Goal: Information Seeking & Learning: Find specific fact

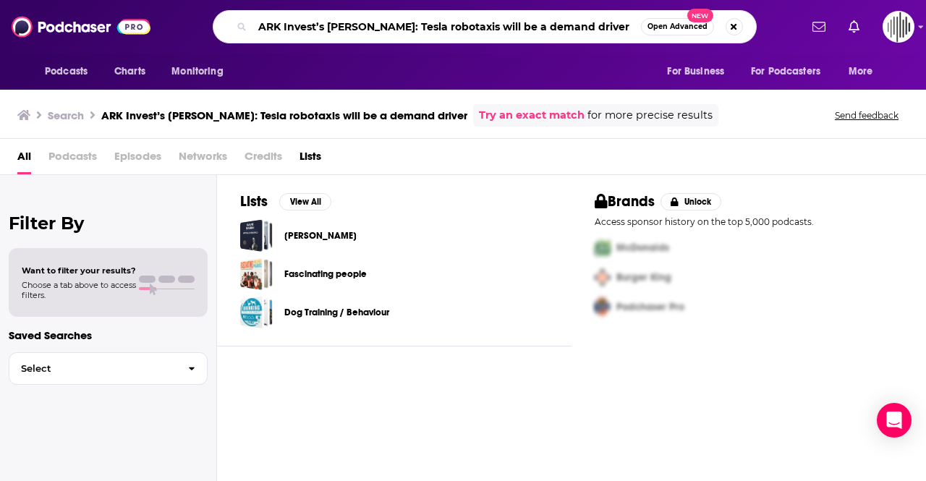
click at [291, 30] on input "ARK Invest’s [PERSON_NAME]: Tesla robotaxis will be a demand driver" at bounding box center [446, 26] width 388 height 23
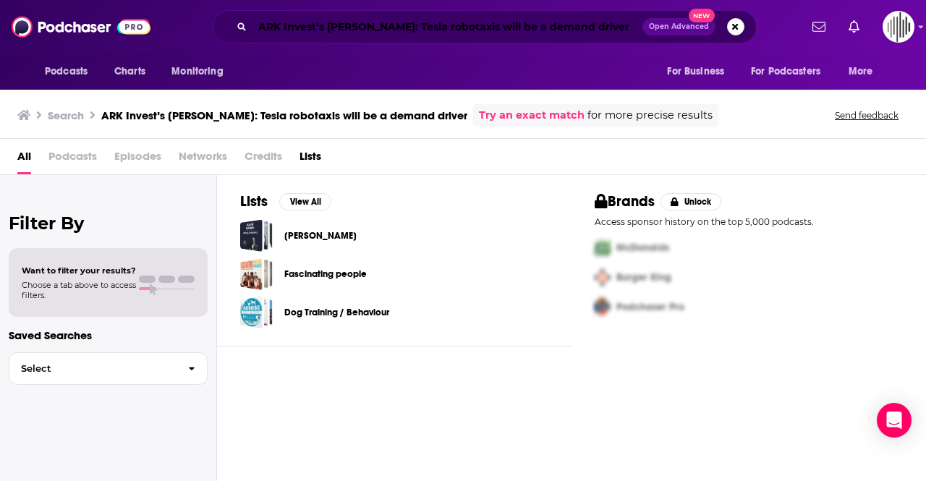
click at [309, 27] on input "ARK Invest’s [PERSON_NAME]: Tesla robotaxis will be a demand driver" at bounding box center [447, 26] width 390 height 23
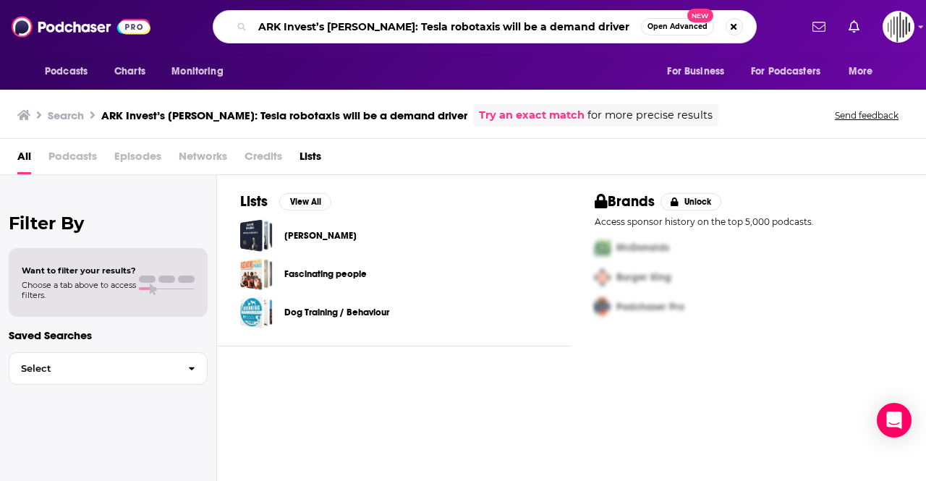
drag, startPoint x: 618, startPoint y: 24, endPoint x: 392, endPoint y: 28, distance: 225.8
click at [392, 28] on input "ARK Invest’s [PERSON_NAME]: Tesla robotaxis will be a demand driver" at bounding box center [446, 26] width 388 height 23
type input "ARK Invest’s [PERSON_NAME]"
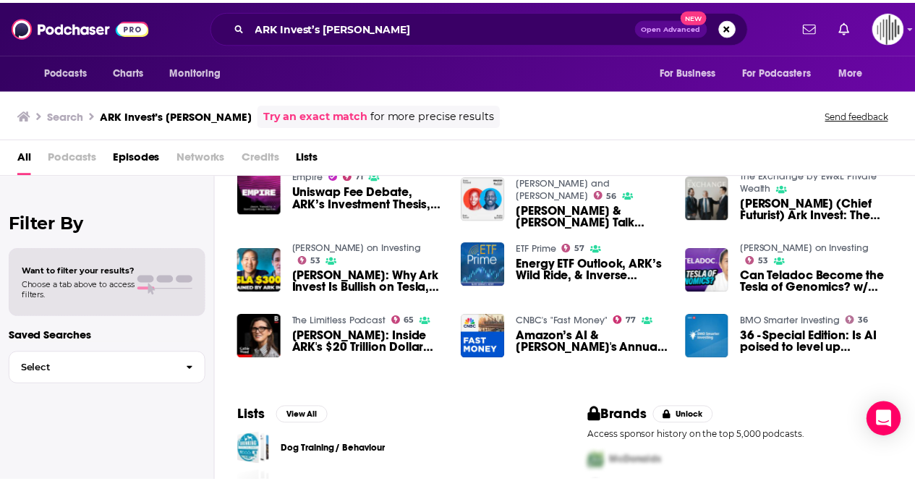
scroll to position [72, 0]
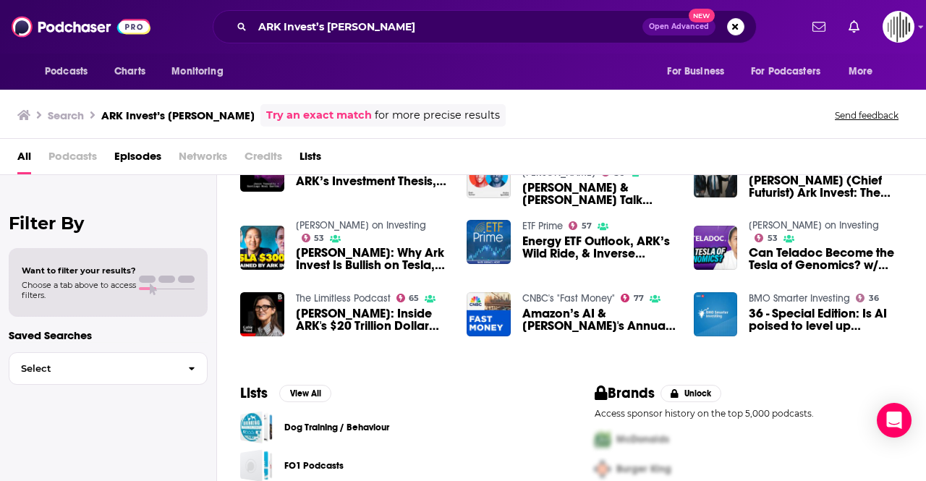
click at [566, 323] on span "Amazon’s AI & [PERSON_NAME]'s Annual Meeting [DATE]" at bounding box center [599, 319] width 154 height 25
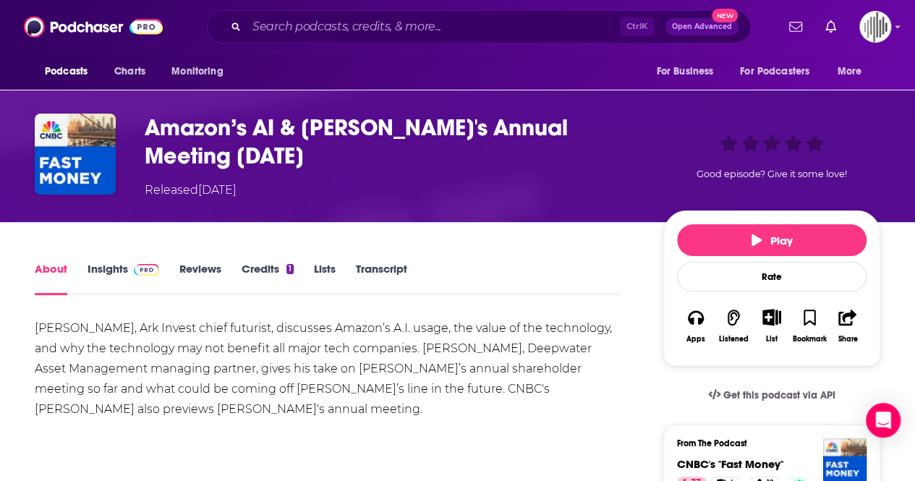
scroll to position [72, 0]
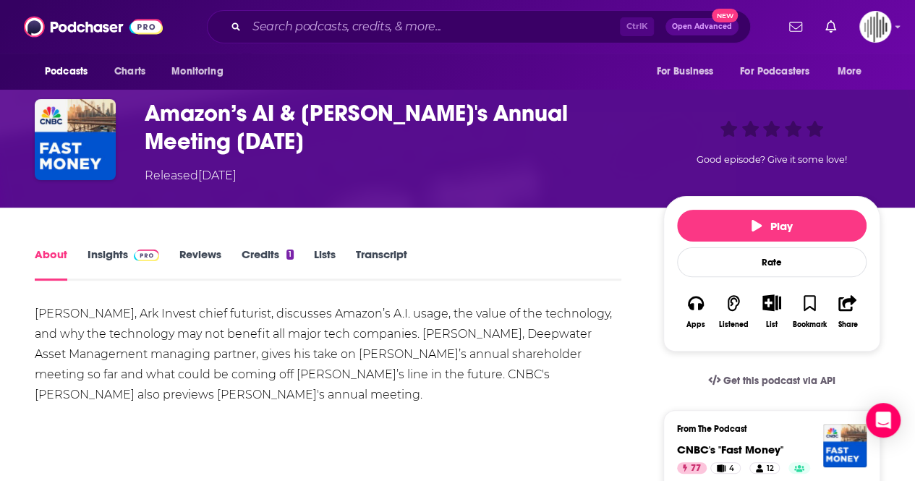
click at [378, 255] on link "Transcript" at bounding box center [381, 263] width 51 height 33
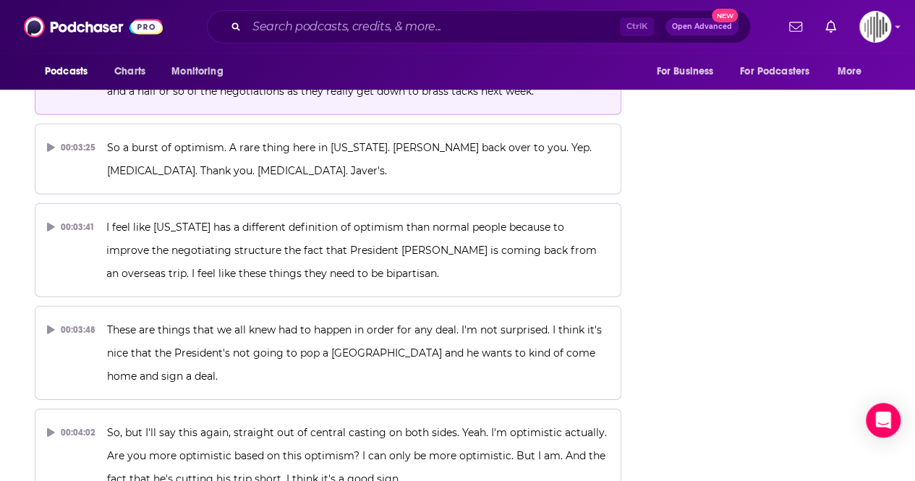
scroll to position [1817, 0]
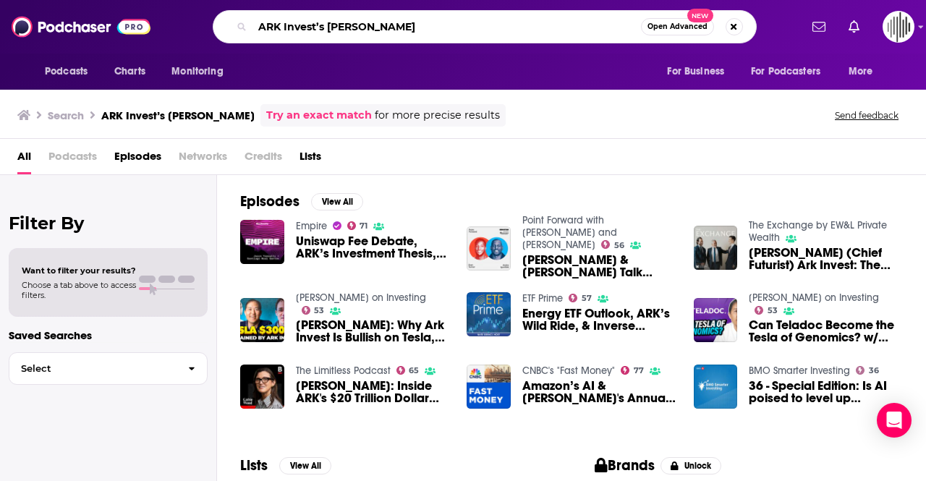
drag, startPoint x: 323, startPoint y: 25, endPoint x: 217, endPoint y: 29, distance: 105.7
click at [217, 29] on div "ARK Invest’s [PERSON_NAME] Open Advanced New" at bounding box center [485, 26] width 544 height 33
type input "cnbc [PERSON_NAME]"
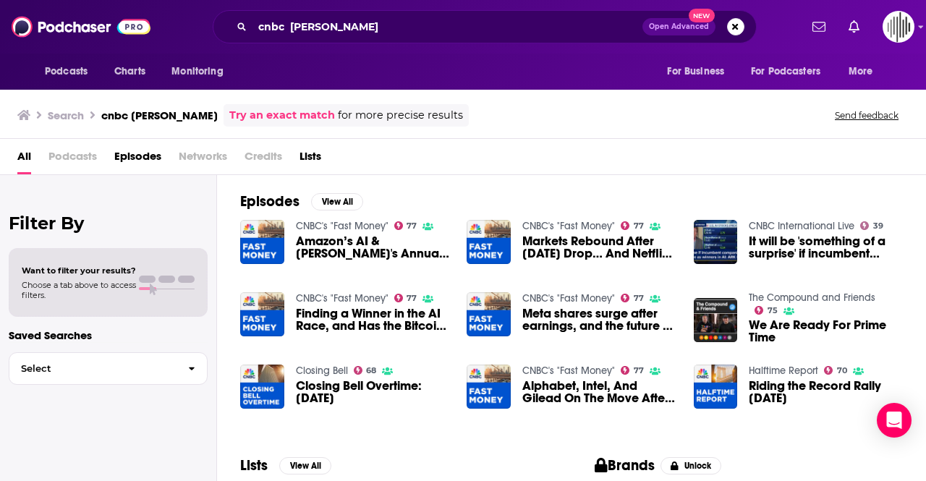
click at [598, 241] on span "Markets Rebound After [DATE] Drop… And Netflix Streams Higher [DATE]" at bounding box center [599, 247] width 154 height 25
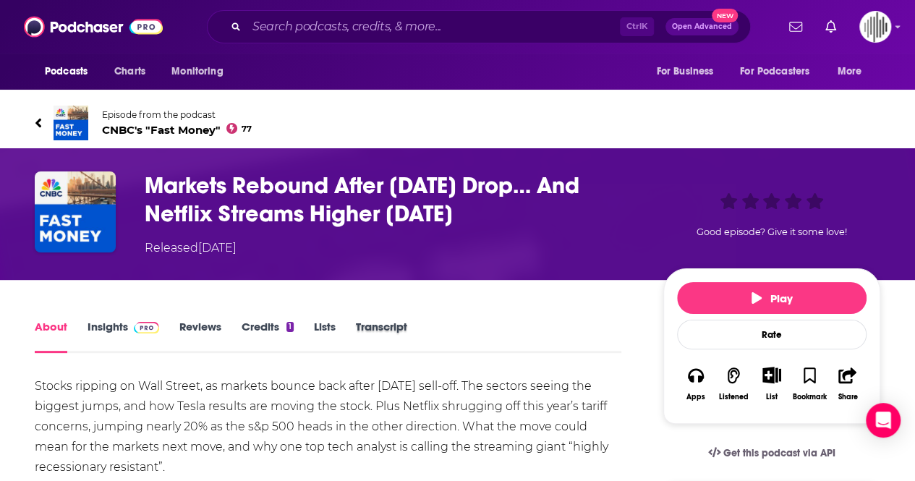
click at [410, 331] on div "Transcript" at bounding box center [392, 336] width 72 height 33
click at [400, 323] on link "Transcript" at bounding box center [381, 336] width 51 height 33
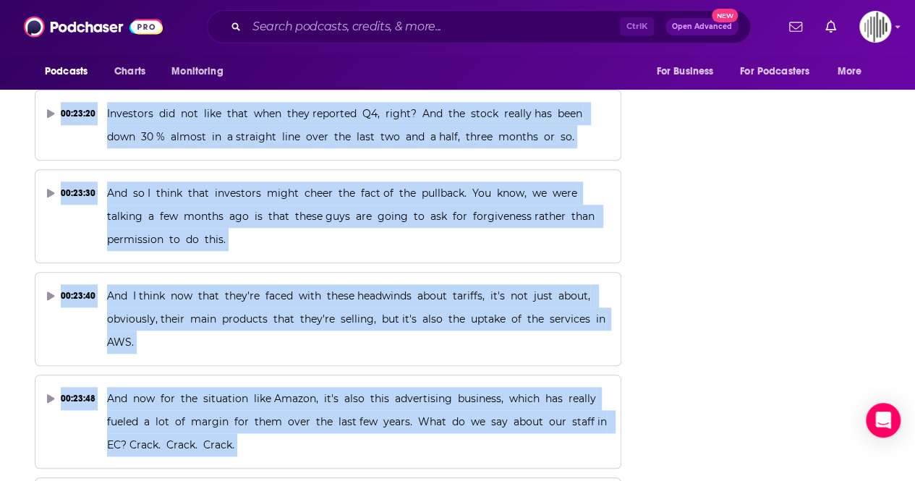
scroll to position [14275, 0]
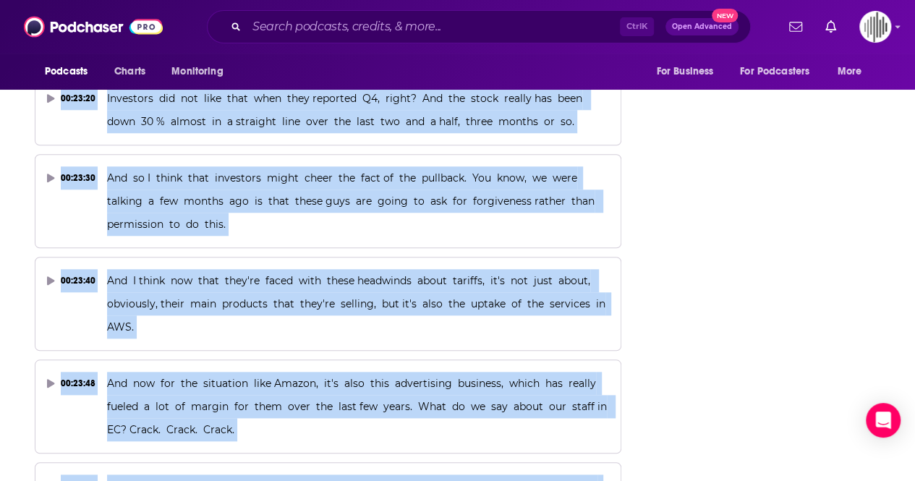
drag, startPoint x: 105, startPoint y: 368, endPoint x: 466, endPoint y: 400, distance: 362.4
click at [466, 400] on div "00:00:00 from the Nasdaq market site in the heart of [GEOGRAPHIC_DATA]'s [GEOGR…" at bounding box center [328, 43] width 587 height 27681
copy div "You know, [PERSON_NAME], we usually expect these calls to be interesting. I thi…"
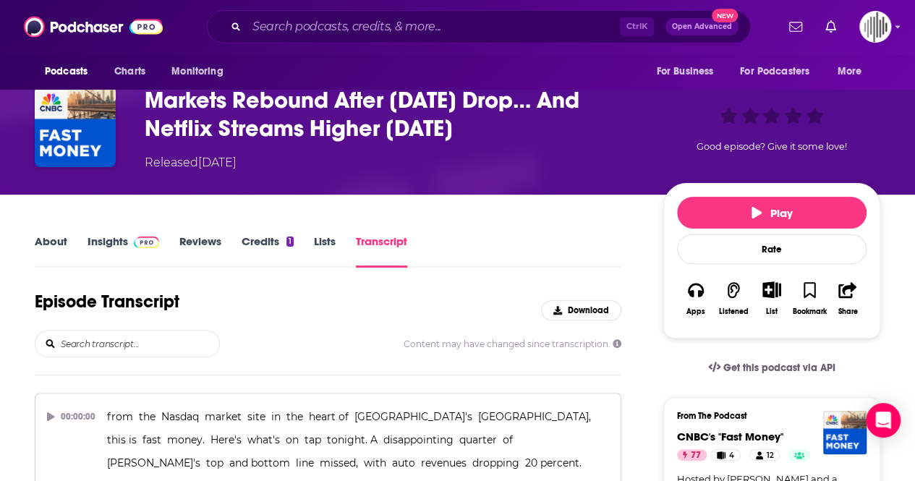
scroll to position [8420, 0]
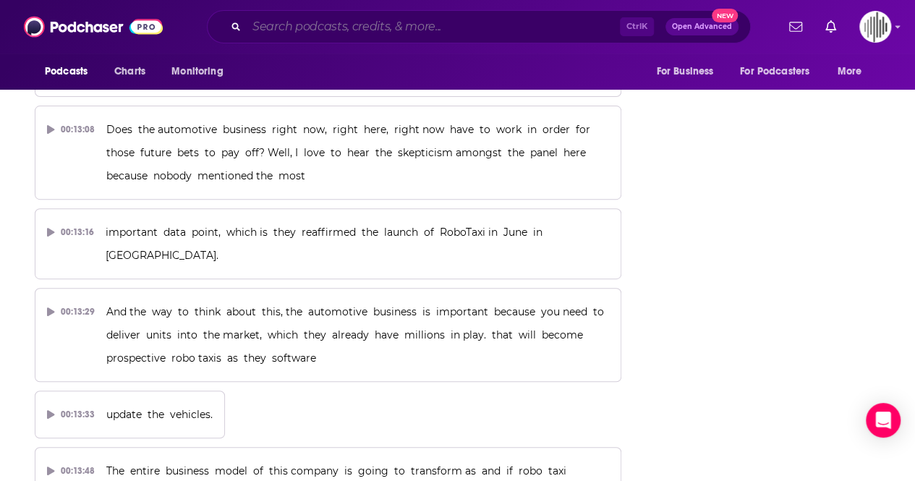
click at [431, 33] on input "Search podcasts, credits, & more..." at bounding box center [433, 26] width 373 height 23
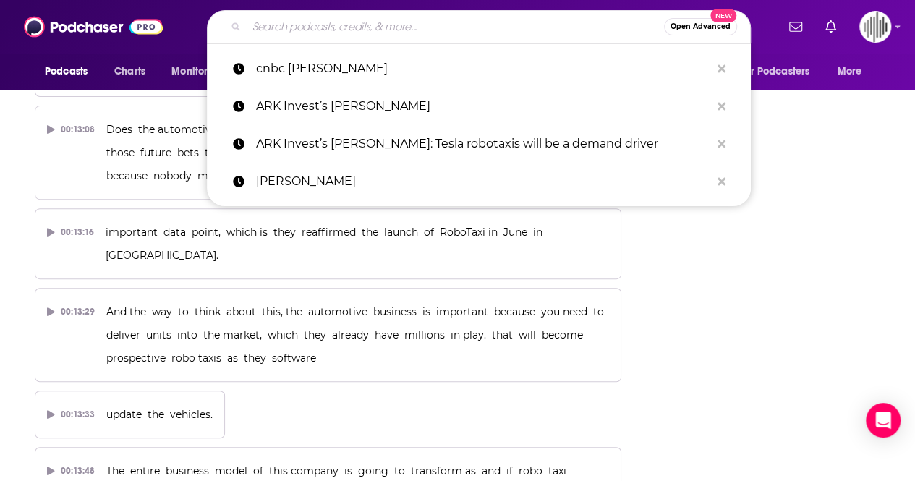
paste input "BG2Pod with [PERSON_NAME] and [PERSON_NAME]"
type input "BG2Pod with [PERSON_NAME] and [PERSON_NAME]"
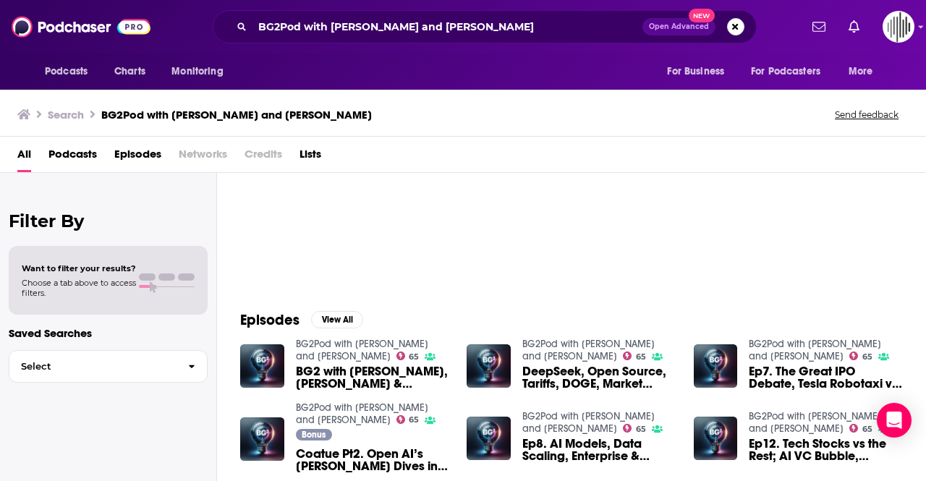
scroll to position [145, 0]
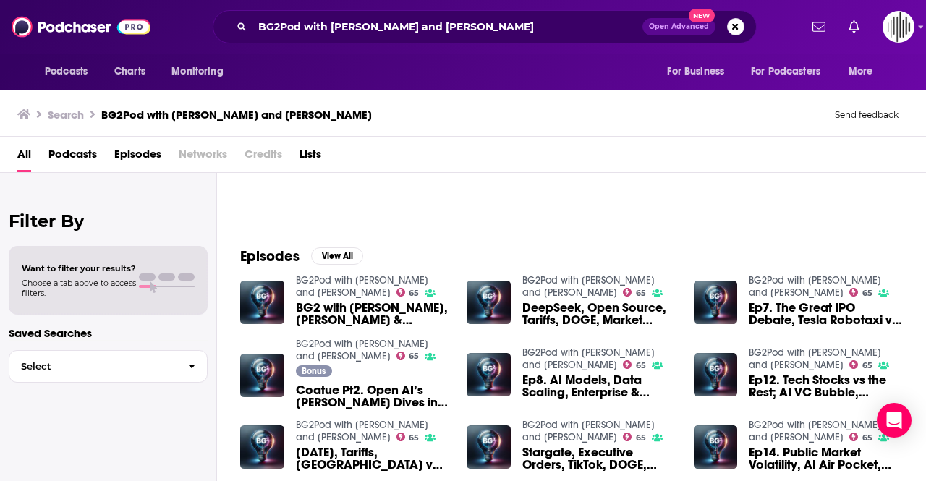
click at [407, 313] on span "BG2 with [PERSON_NAME], [PERSON_NAME] & [PERSON_NAME] | Software Valuations, Ea…" at bounding box center [373, 314] width 154 height 25
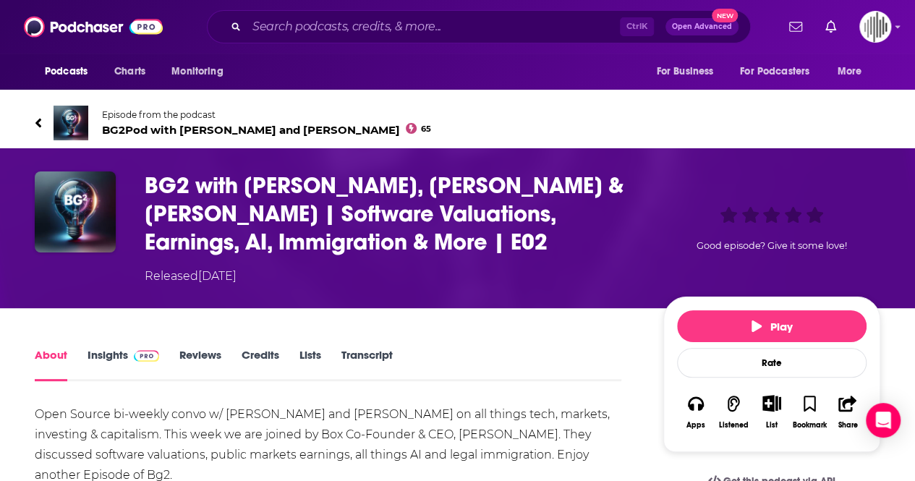
click at [372, 357] on link "Transcript" at bounding box center [366, 364] width 51 height 33
